Goal: Task Accomplishment & Management: Manage account settings

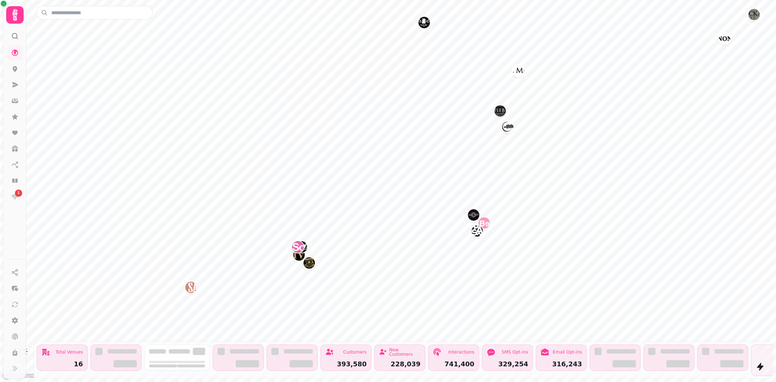
click at [297, 250] on img "Subway Social" at bounding box center [297, 246] width 11 height 11
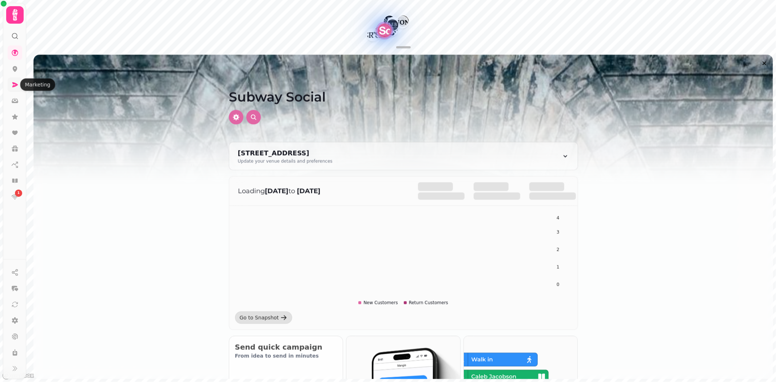
click at [15, 92] on link at bounding box center [15, 84] width 15 height 15
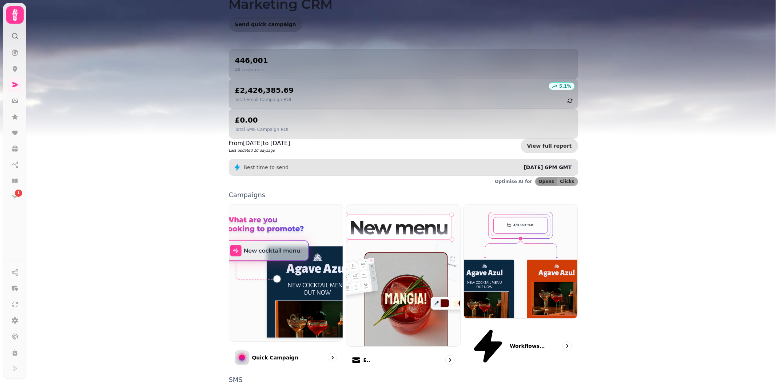
scroll to position [73, 0]
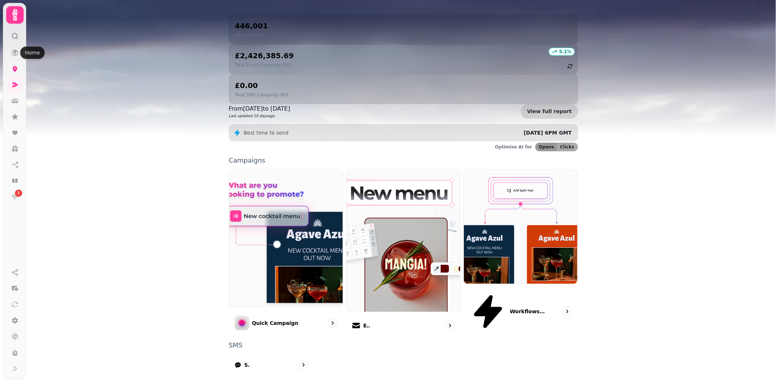
click at [15, 72] on icon at bounding box center [14, 68] width 7 height 7
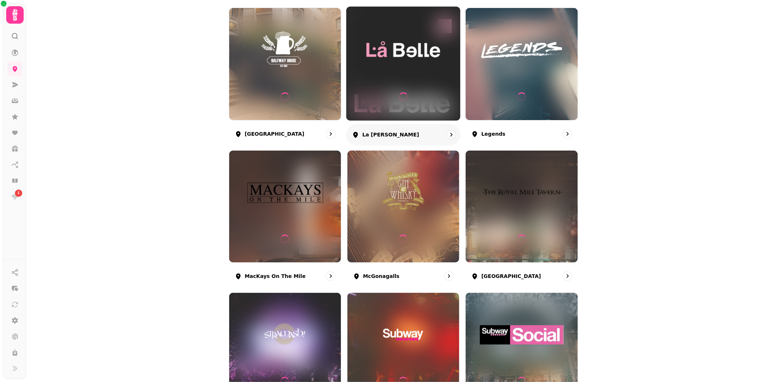
scroll to position [323, 0]
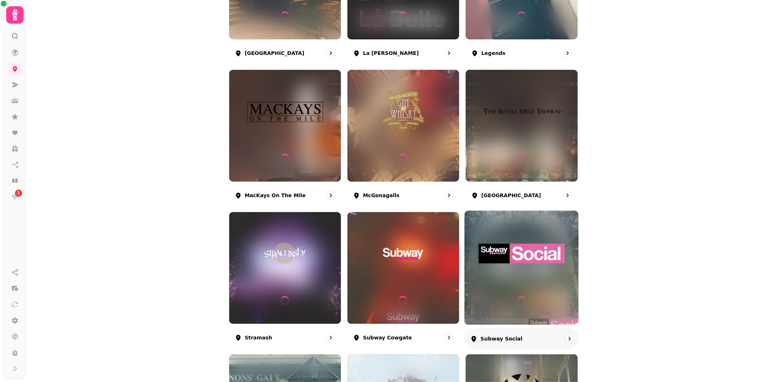
click at [502, 267] on img at bounding box center [521, 254] width 85 height 48
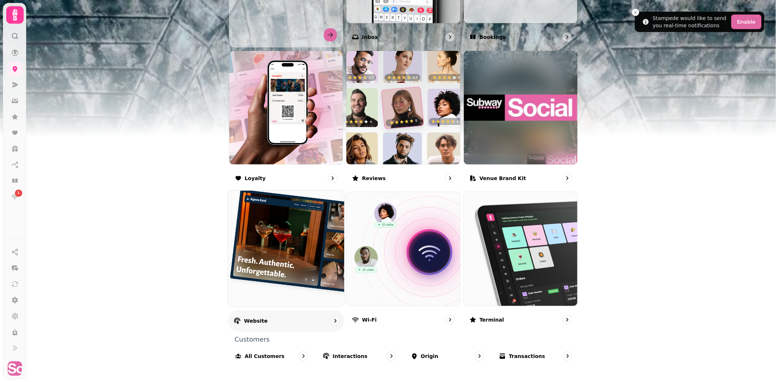
scroll to position [357, 0]
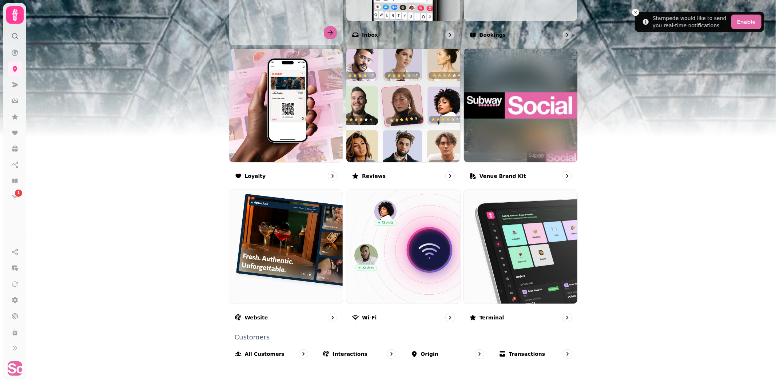
click at [29, 61] on img at bounding box center [388, 91] width 776 height 182
click at [24, 57] on div "1" at bounding box center [14, 190] width 23 height 375
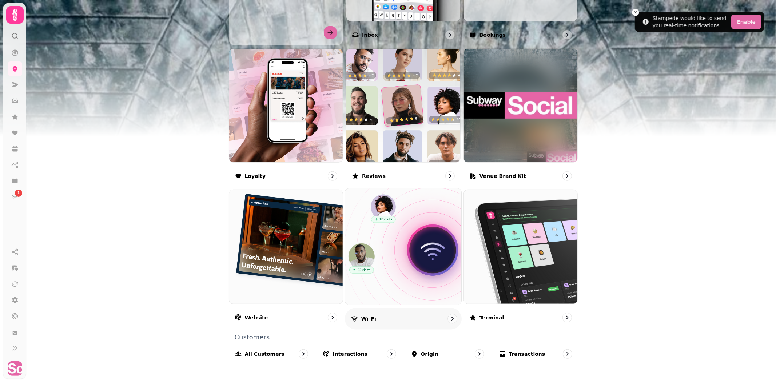
click at [410, 296] on img at bounding box center [403, 247] width 128 height 128
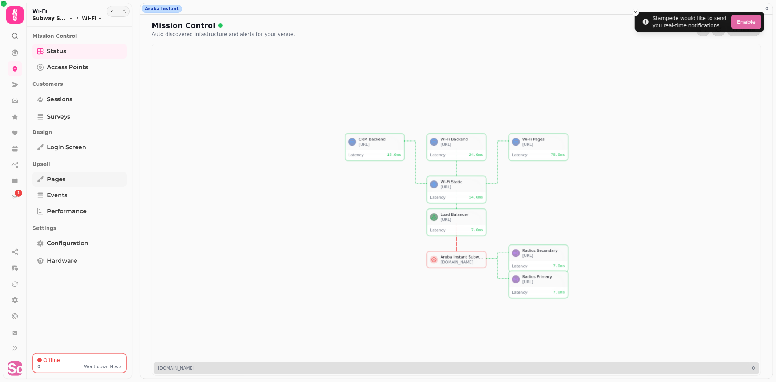
click at [64, 176] on span "Pages" at bounding box center [56, 179] width 19 height 9
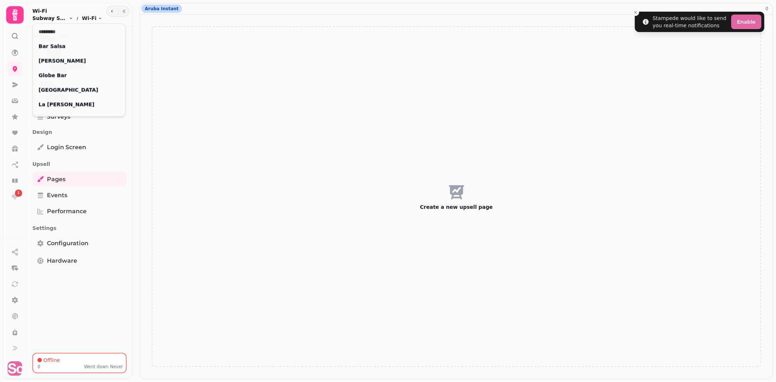
click at [49, 19] on html "Stampede would like to send you real-time notifications Enable 1 Aruba Instant …" at bounding box center [388, 191] width 776 height 382
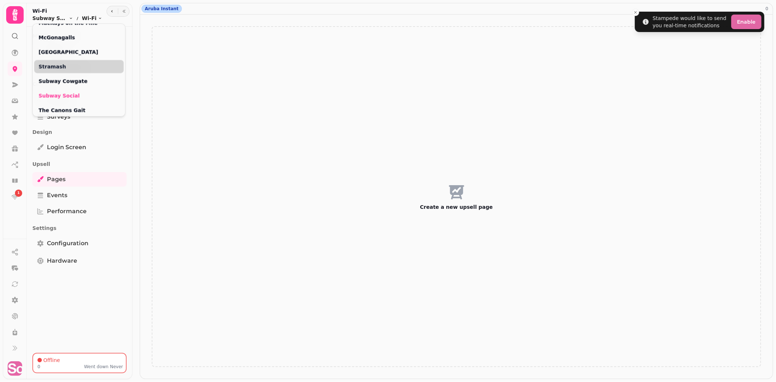
scroll to position [121, 0]
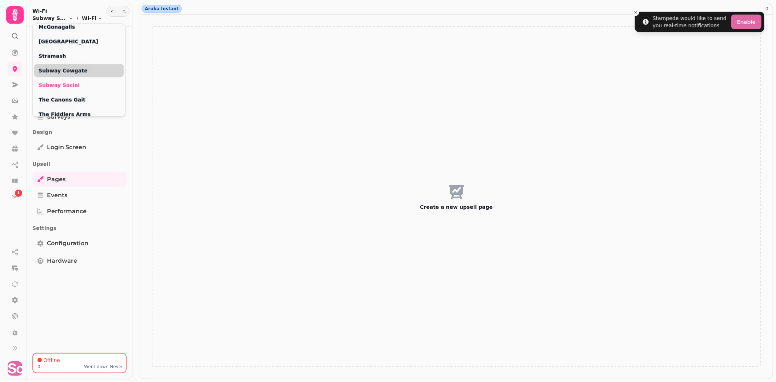
click at [68, 66] on div "Subway Cowgate" at bounding box center [78, 70] width 89 height 13
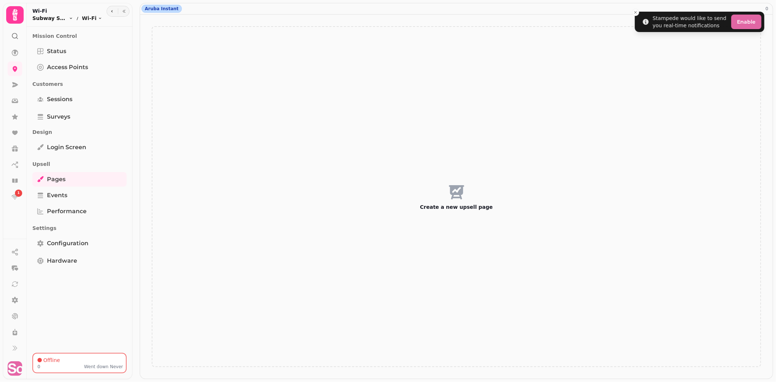
click at [52, 19] on html "Stampede would like to send you real-time notifications Enable 1 Aruba Instant …" at bounding box center [388, 191] width 776 height 382
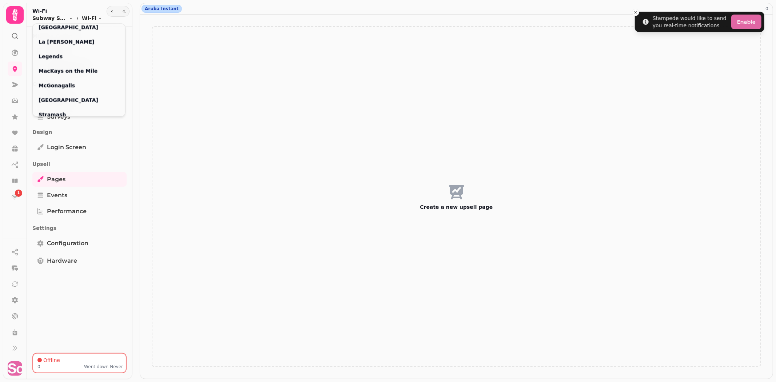
scroll to position [81, 0]
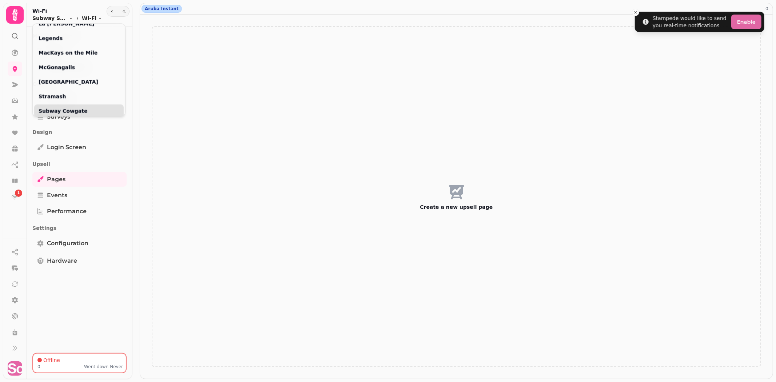
click at [52, 110] on link "Subway Cowgate" at bounding box center [79, 110] width 81 height 7
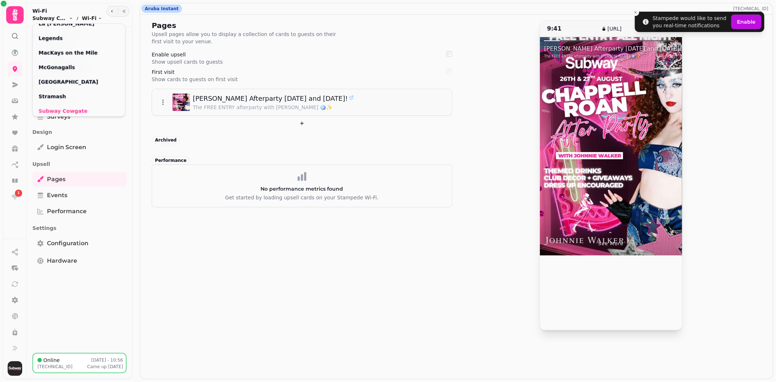
click at [248, 101] on html "Stampede would like to send you real-time notifications Enable 1 Aruba Instant …" at bounding box center [388, 191] width 776 height 382
click at [457, 72] on div "Pages Upsell pages allow you to display a collection of cards to guests on thei…" at bounding box center [456, 175] width 609 height 310
click at [759, 177] on div "9:41 [URL] ⌃ See more [PERSON_NAME] Afterparty [DATE] and [DATE]! The FREE ENTR…" at bounding box center [611, 175] width 300 height 310
click at [104, 179] on link "Pages" at bounding box center [79, 179] width 94 height 15
click at [64, 17] on html "Stampede would like to send you real-time notifications Enable 1 Aruba Instant …" at bounding box center [388, 191] width 776 height 382
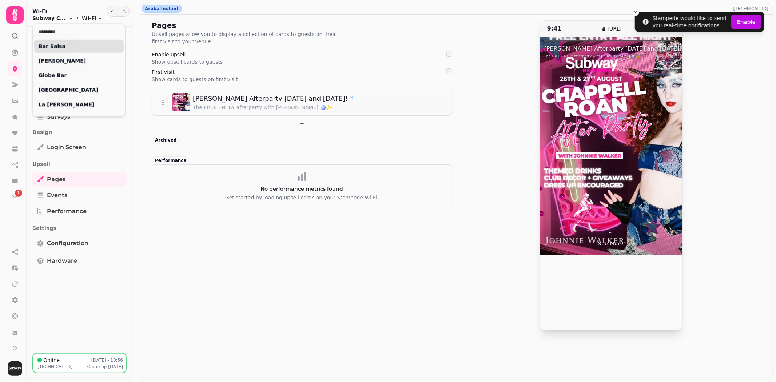
click at [79, 43] on link "Bar Salsa" at bounding box center [79, 46] width 81 height 7
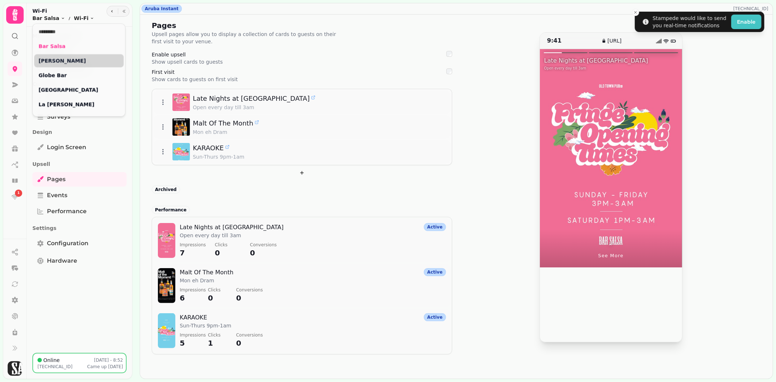
click at [63, 56] on div "[PERSON_NAME]" at bounding box center [78, 60] width 89 height 13
click at [57, 15] on ol "Bar Salsa Toggle menu Wi-Fi Toggle menu" at bounding box center [63, 18] width 62 height 7
click at [55, 15] on html "Stampede would like to send you real-time notifications Enable 1 Aruba Instant …" at bounding box center [388, 191] width 776 height 382
click at [52, 62] on link "[PERSON_NAME]" at bounding box center [79, 60] width 81 height 7
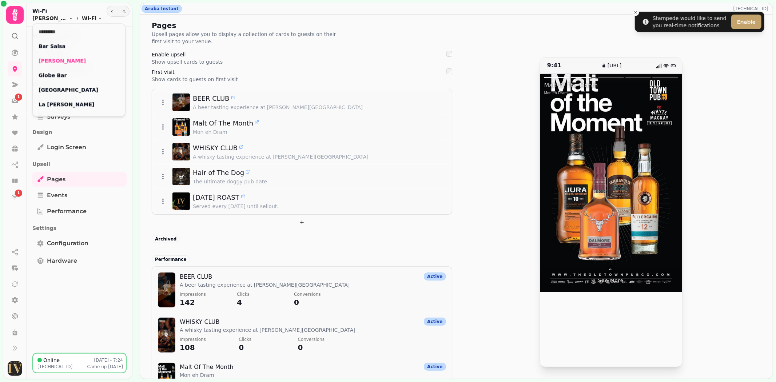
click at [191, 129] on html "Stampede would like to send you real-time notifications Enable 1 1 Aruba Instan…" at bounding box center [388, 191] width 776 height 382
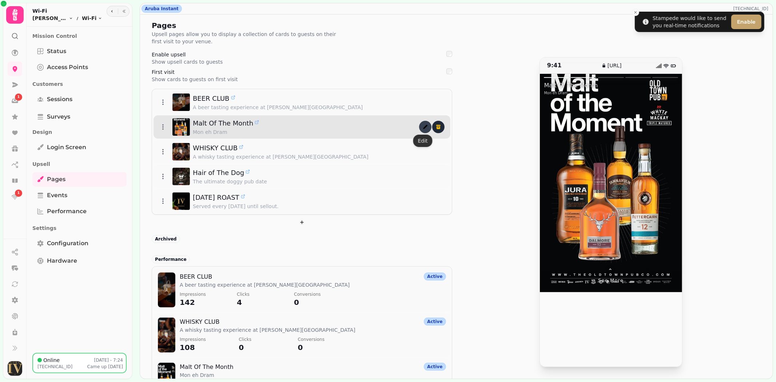
click at [422, 128] on icon "edit" at bounding box center [425, 127] width 6 height 6
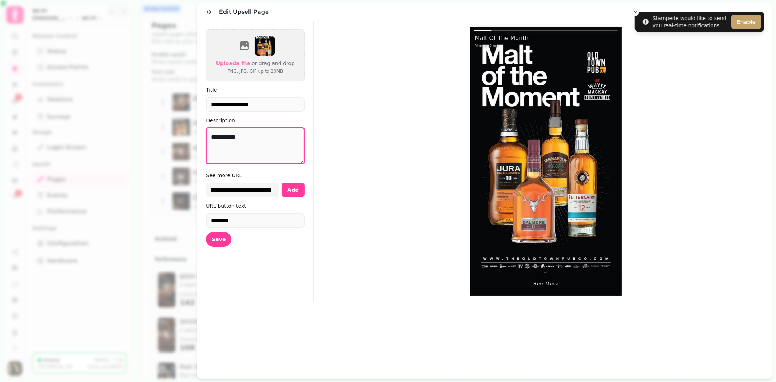
drag, startPoint x: 258, startPoint y: 135, endPoint x: 151, endPoint y: 135, distance: 107.6
click at [151, 135] on div "**********" at bounding box center [388, 197] width 776 height 370
click at [215, 240] on span "Save" at bounding box center [219, 239] width 14 height 5
type textarea "**********"
click at [220, 244] on button "Save" at bounding box center [218, 239] width 25 height 15
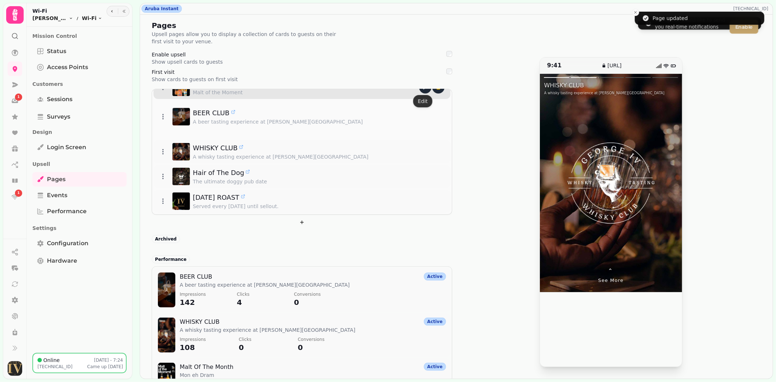
drag, startPoint x: 298, startPoint y: 129, endPoint x: 296, endPoint y: 89, distance: 39.7
click at [296, 89] on p "Malt of the Moment" at bounding box center [306, 92] width 226 height 7
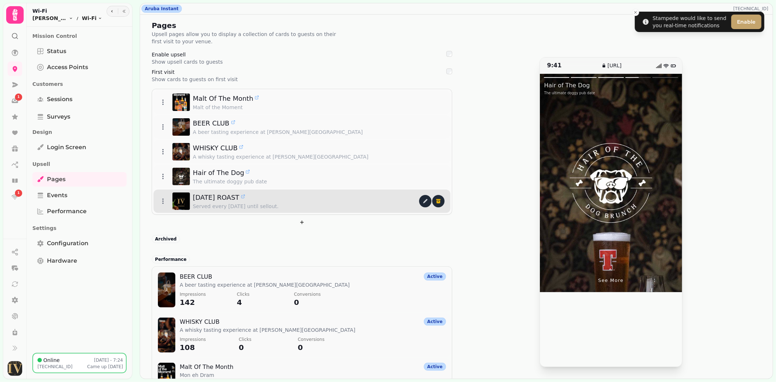
click at [246, 201] on div "[DATE] ROAST" at bounding box center [306, 197] width 226 height 10
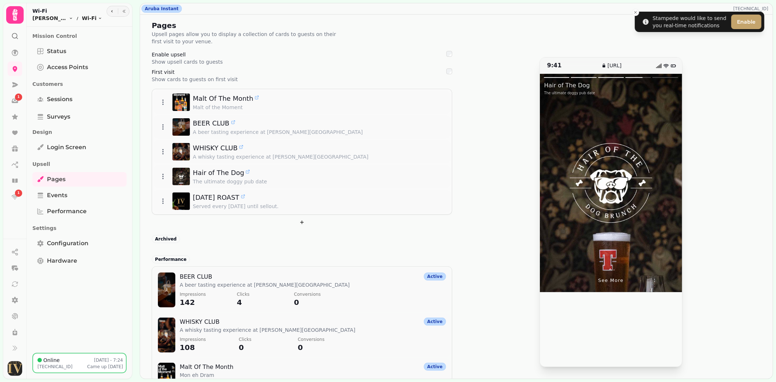
click at [664, 126] on div at bounding box center [645, 183] width 71 height 218
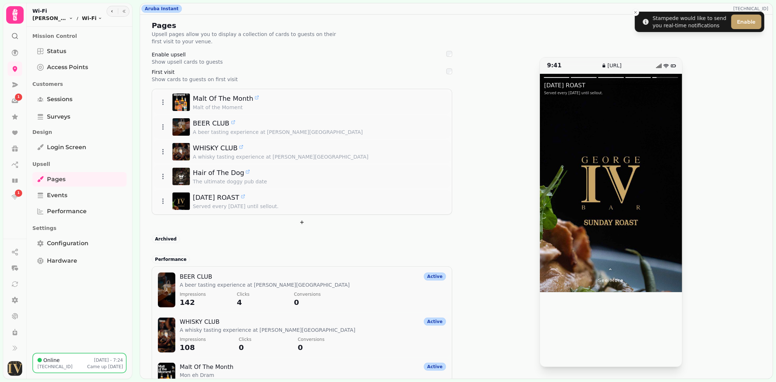
click at [543, 159] on div at bounding box center [575, 183] width 71 height 218
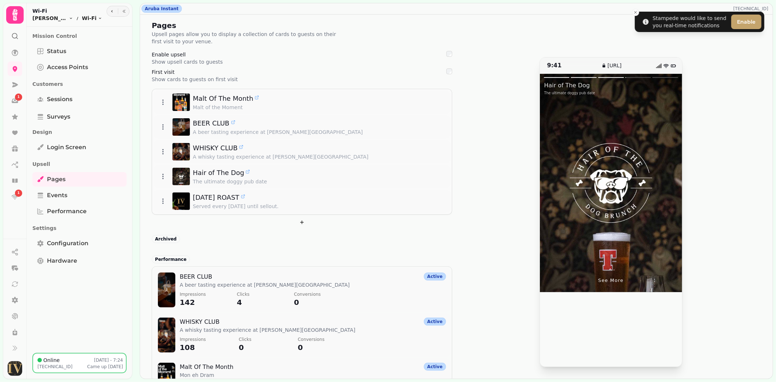
click at [543, 159] on div at bounding box center [575, 183] width 71 height 218
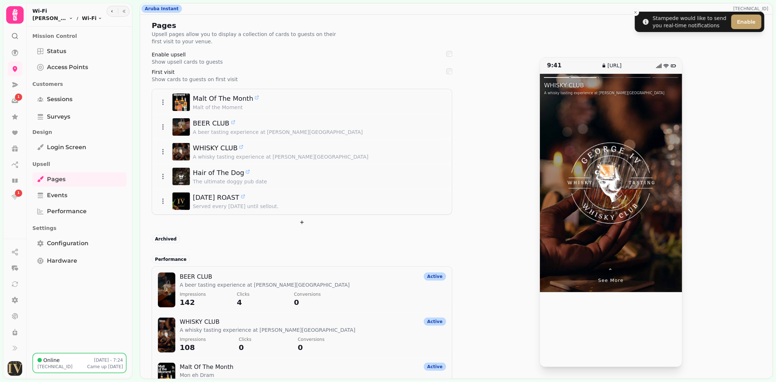
click at [541, 161] on div at bounding box center [575, 183] width 71 height 218
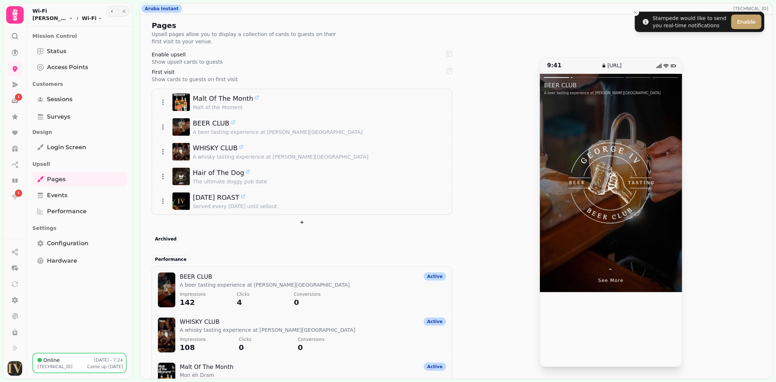
click at [541, 161] on div at bounding box center [575, 183] width 71 height 218
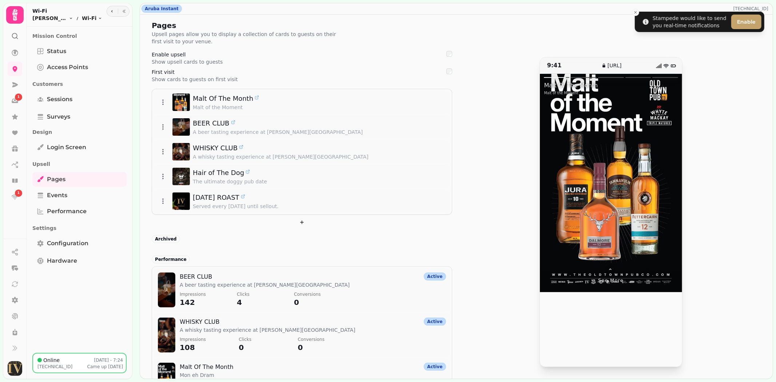
click at [449, 68] on div "Pages Upsell pages allow you to display a collection of cards to guests on thei…" at bounding box center [456, 211] width 609 height 383
click at [448, 70] on div "Pages Upsell pages allow you to display a collection of cards to guests on thei…" at bounding box center [456, 211] width 609 height 383
click at [446, 77] on div at bounding box center [449, 72] width 6 height 9
click at [481, 75] on div "9:41 [URL] ⌃ See more Malt Of The Month Malt of the Moment" at bounding box center [611, 211] width 300 height 383
click at [477, 46] on div "9:41 [URL] ⌃ See more Malt Of The Month Malt of the Moment" at bounding box center [611, 211] width 300 height 383
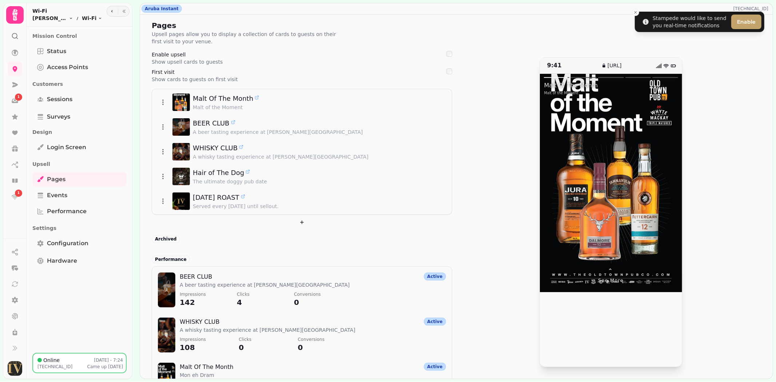
click at [612, 97] on div at bounding box center [645, 183] width 71 height 218
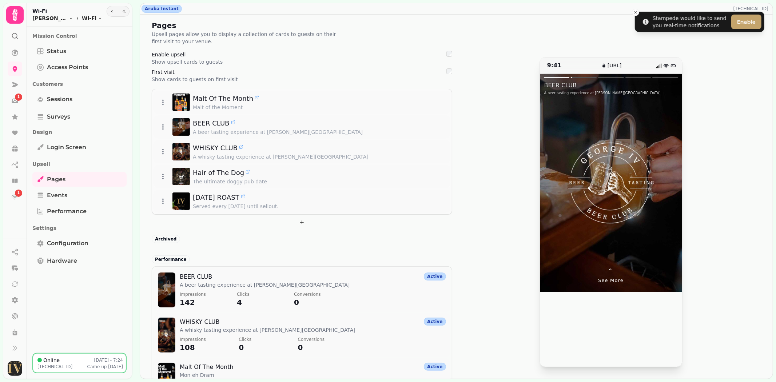
click at [651, 109] on div at bounding box center [645, 183] width 71 height 218
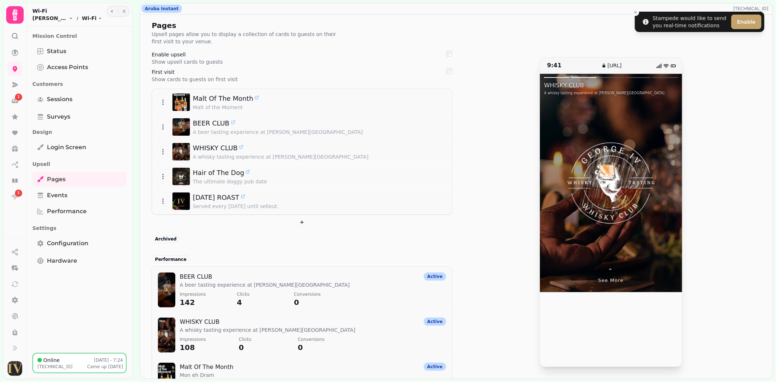
click at [651, 109] on div at bounding box center [645, 183] width 71 height 218
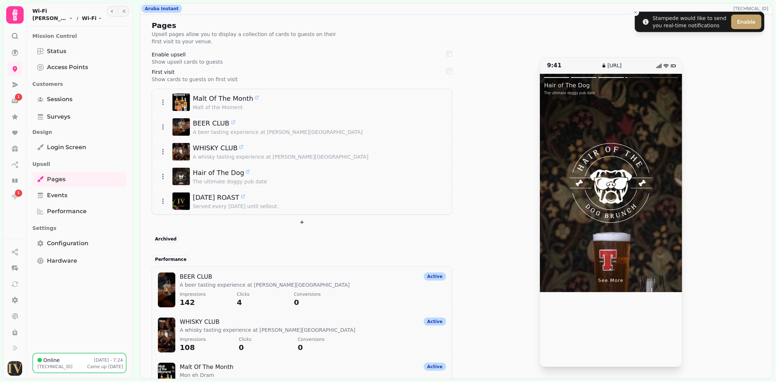
click at [651, 109] on div at bounding box center [645, 183] width 71 height 218
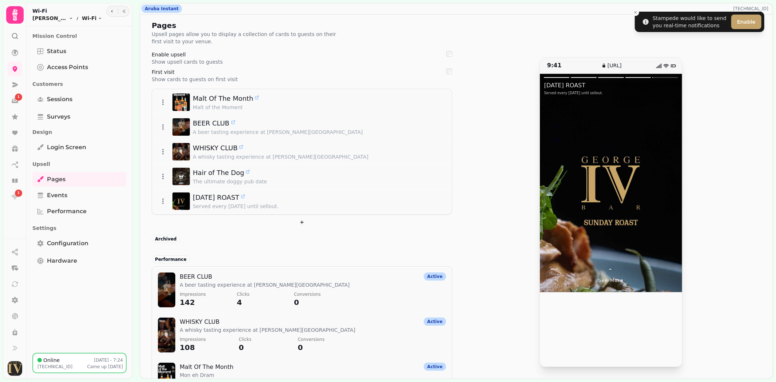
click at [651, 109] on div at bounding box center [645, 183] width 71 height 218
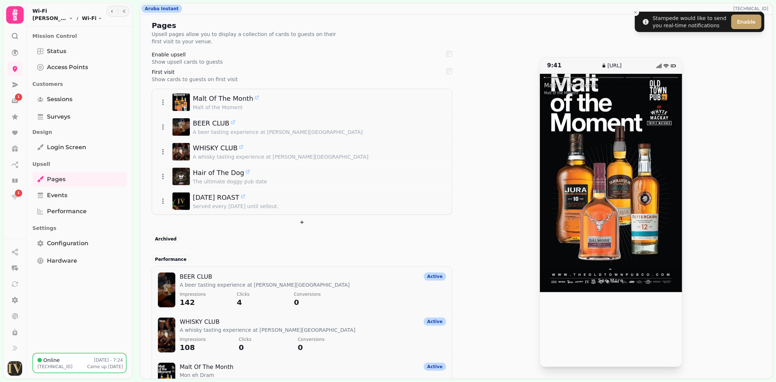
click at [651, 109] on div at bounding box center [645, 183] width 71 height 218
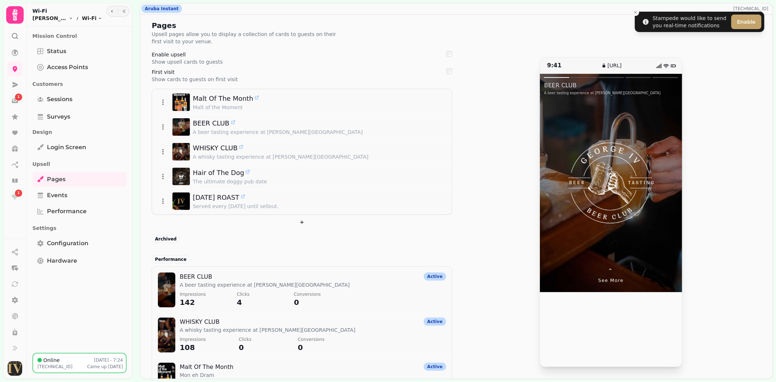
click at [651, 109] on div at bounding box center [645, 183] width 71 height 218
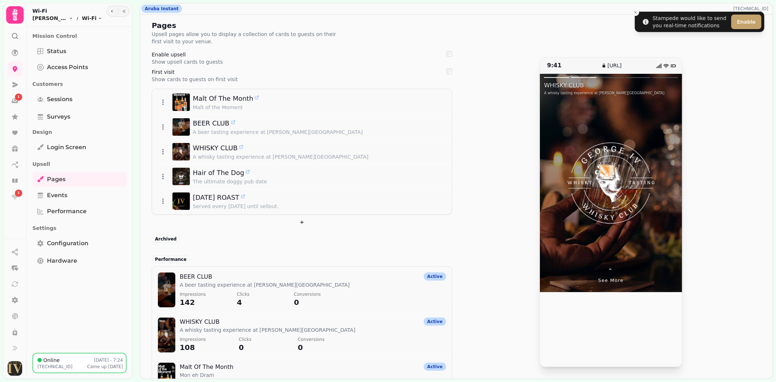
click at [651, 109] on div at bounding box center [645, 183] width 71 height 218
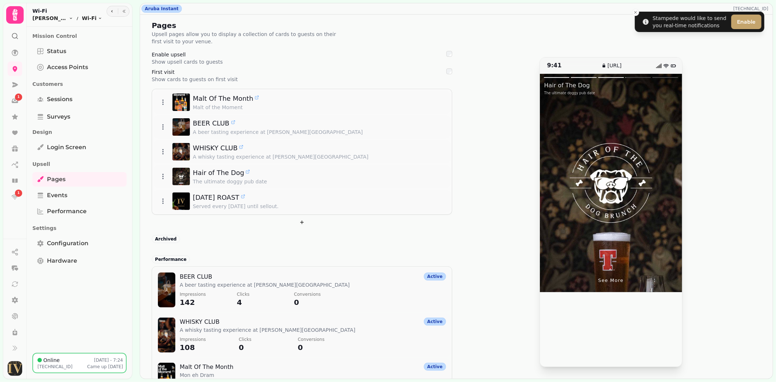
click at [651, 109] on div at bounding box center [645, 183] width 71 height 218
